Goal: Task Accomplishment & Management: Use online tool/utility

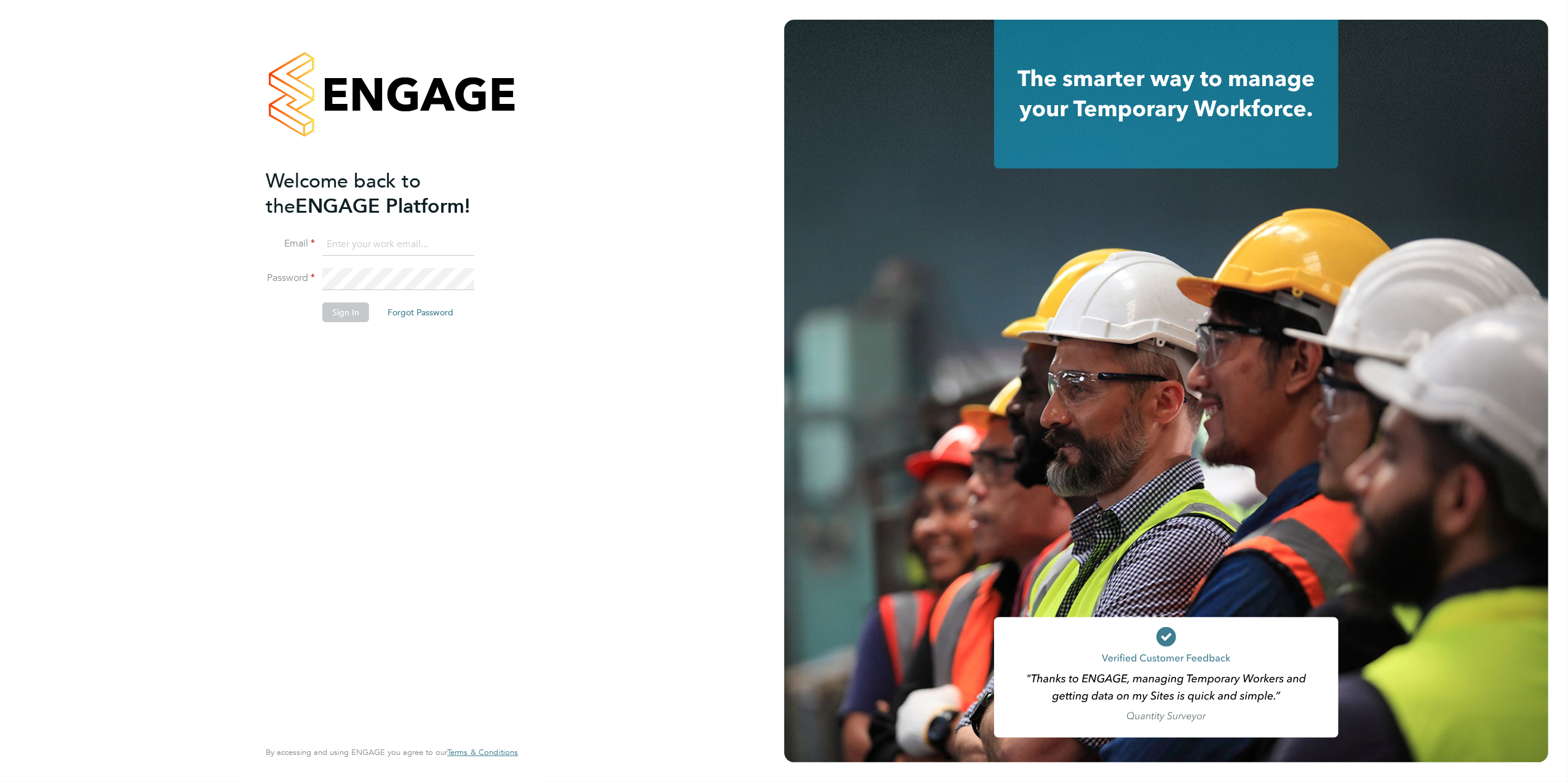
type input "Joanne@f-mead.com"
click at [429, 495] on div "Welcome back to the ENGAGE Platform! Email Joanne@f-mead.com Password Sign In F…" at bounding box center [386, 452] width 240 height 568
click at [341, 308] on button "Sign In" at bounding box center [345, 312] width 47 height 20
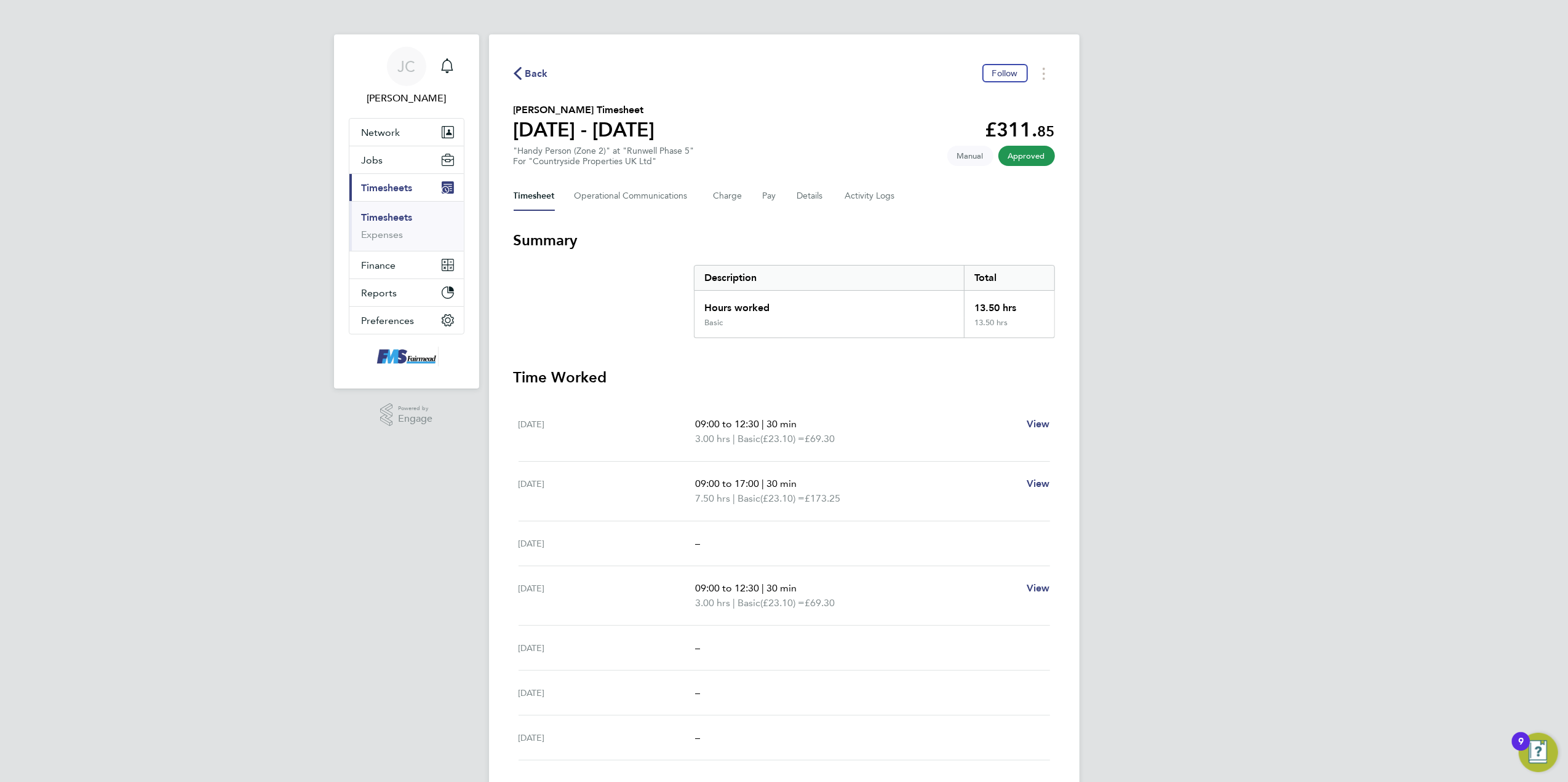
click at [1224, 389] on div "[PERSON_NAME] Notifications Applications: Network Team Members Businesses Sites…" at bounding box center [784, 434] width 1568 height 869
click at [1226, 402] on div "[PERSON_NAME] Notifications Applications: Network Team Members Businesses Sites…" at bounding box center [784, 434] width 1568 height 869
click at [1228, 402] on div "[PERSON_NAME] Notifications Applications: Network Team Members Businesses Sites…" at bounding box center [784, 434] width 1568 height 869
click at [1263, 404] on div "[PERSON_NAME] Notifications Applications: Network Team Members Businesses Sites…" at bounding box center [784, 434] width 1568 height 869
